Goal: Register for event/course

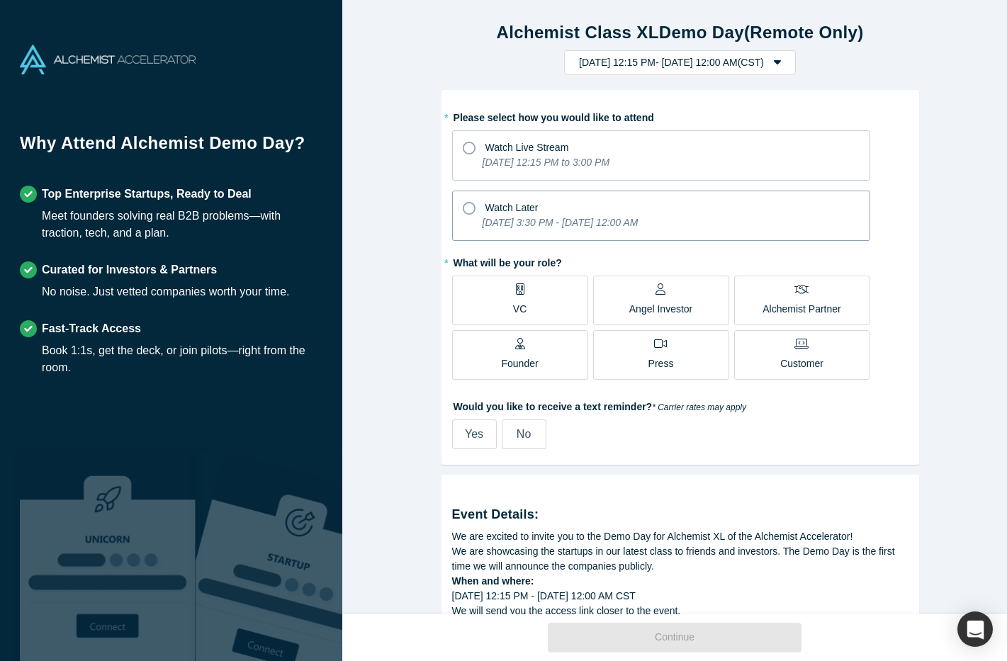
click at [547, 224] on icon "[DATE] 3:30 PM - [DATE] 12:00 AM" at bounding box center [560, 222] width 156 height 11
click at [0, 0] on input "Watch Later [DATE] 3:30 PM - [DATE] 12:00 AM" at bounding box center [0, 0] width 0 height 0
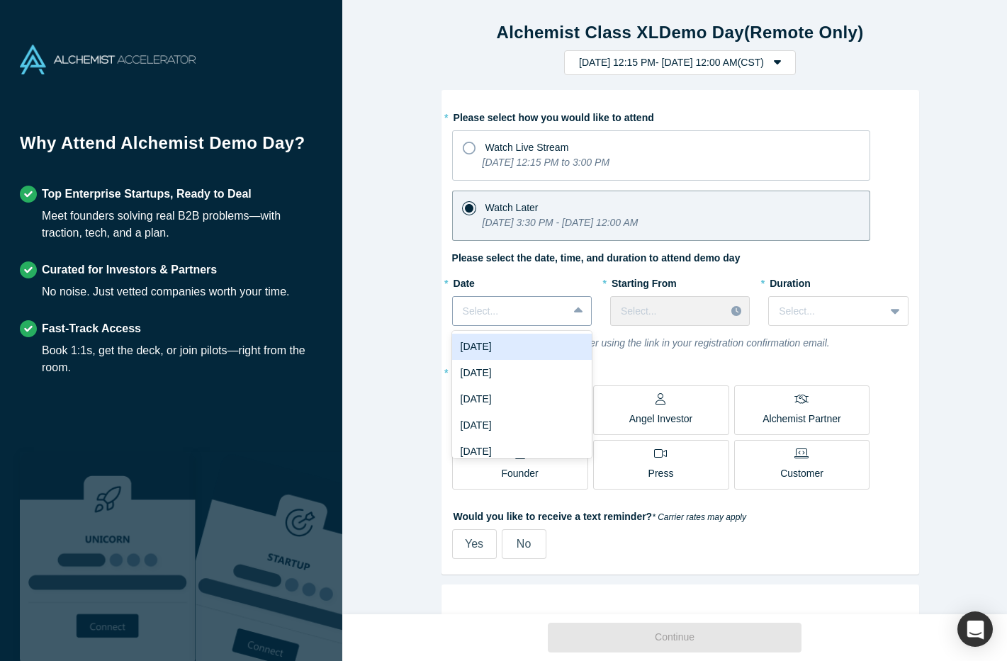
click at [531, 315] on div at bounding box center [510, 312] width 95 height 18
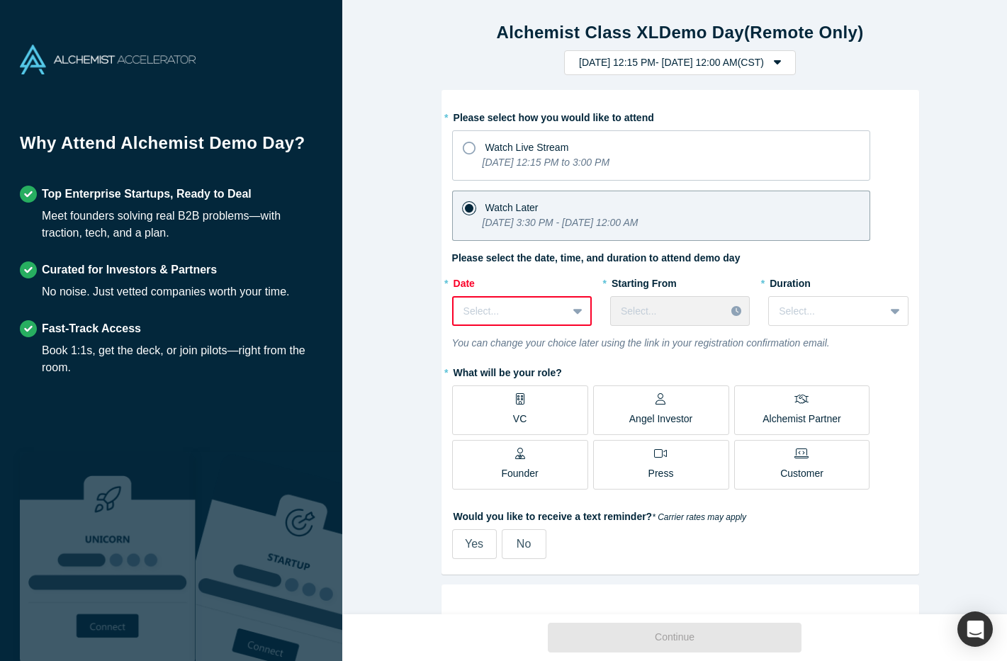
click at [930, 226] on div "Alchemist Class XL Demo Day (Remote Only) [DATE] 12:15 PM - [DATE] 12:00 AM ( C…" at bounding box center [679, 312] width 675 height 625
click at [654, 414] on p "Angel Investor" at bounding box center [661, 419] width 64 height 15
click at [0, 0] on input "Angel Investor" at bounding box center [0, 0] width 0 height 0
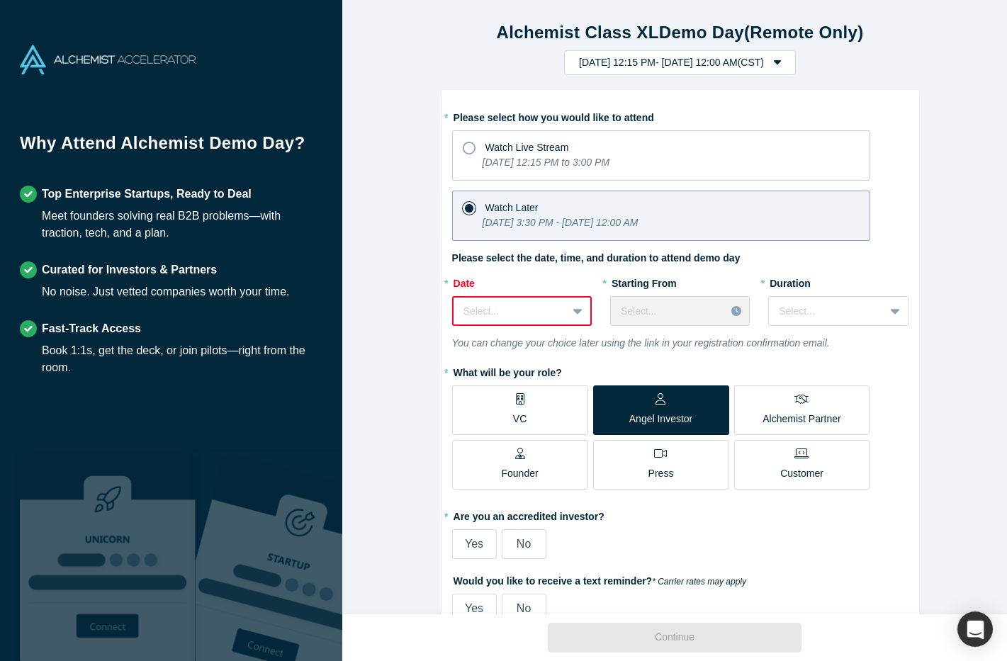
drag, startPoint x: 536, startPoint y: 466, endPoint x: 592, endPoint y: 474, distance: 56.5
click at [536, 466] on label "Founder" at bounding box center [520, 465] width 136 height 50
click at [0, 0] on input "Founder" at bounding box center [0, 0] width 0 height 0
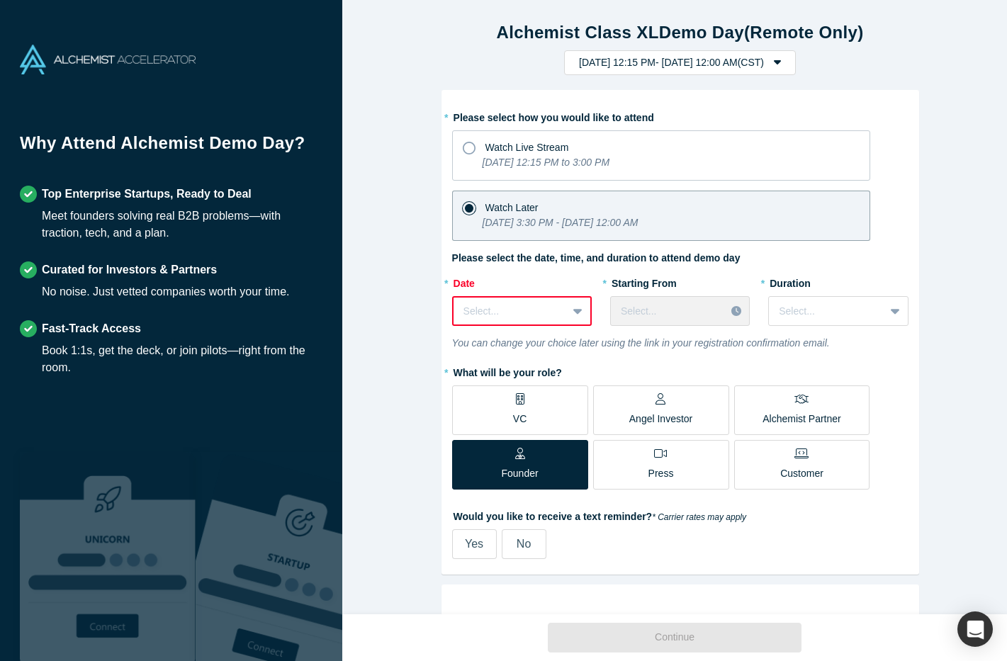
click at [655, 418] on p "Angel Investor" at bounding box center [661, 419] width 64 height 15
click at [0, 0] on input "Angel Investor" at bounding box center [0, 0] width 0 height 0
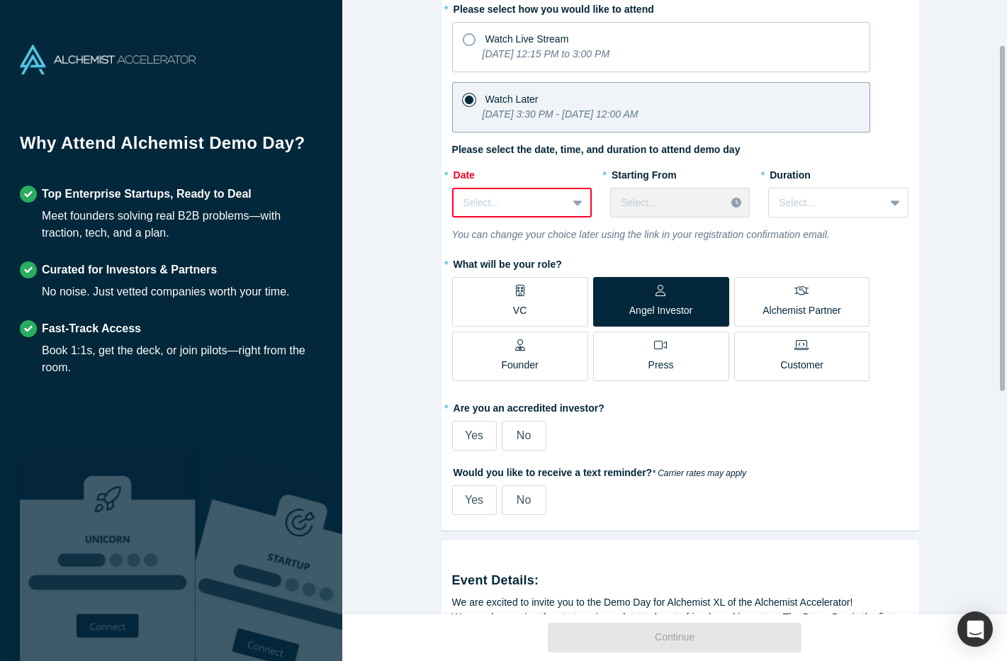
scroll to position [117, 0]
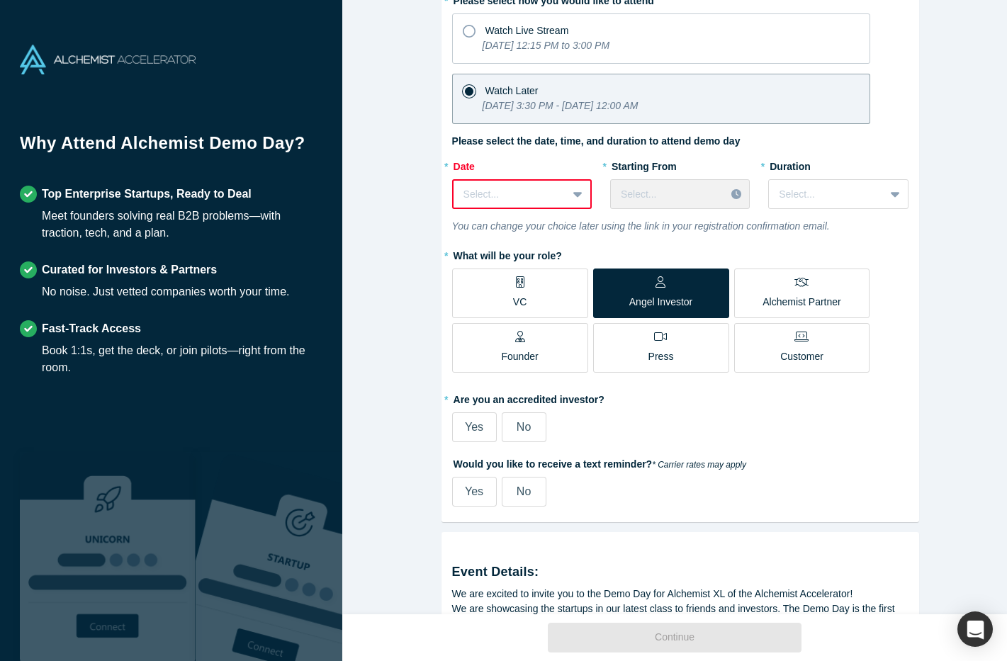
click at [529, 348] on div "Founder" at bounding box center [519, 347] width 37 height 33
click at [0, 0] on input "Founder" at bounding box center [0, 0] width 0 height 0
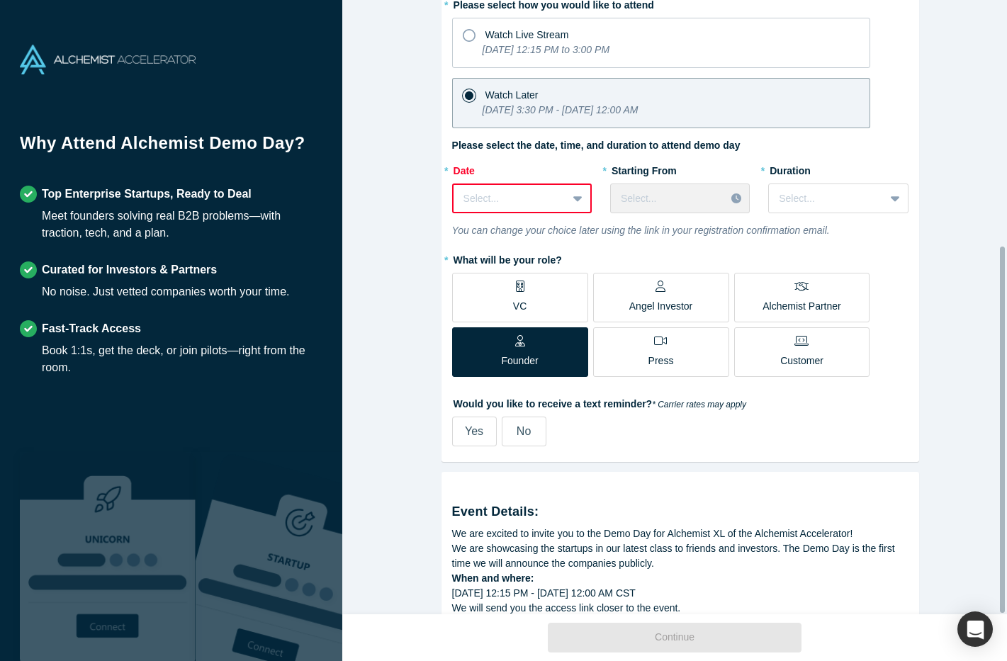
scroll to position [0, 0]
